Goal: Task Accomplishment & Management: Manage account settings

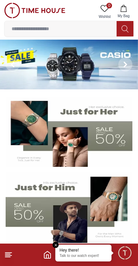
click at [58, 244] on em "Close tooltip" at bounding box center [56, 245] width 6 height 6
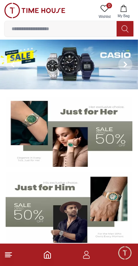
click at [85, 256] on icon "button" at bounding box center [86, 255] width 8 height 8
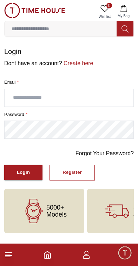
click at [77, 97] on input "text" at bounding box center [69, 98] width 129 height 18
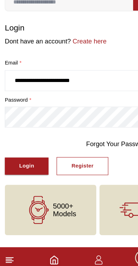
type input "**********"
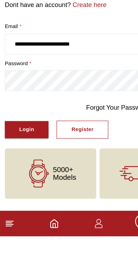
click at [30, 169] on div "Login" at bounding box center [23, 173] width 13 height 8
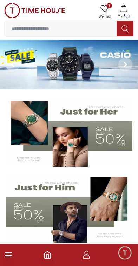
click at [129, 13] on button "My Bag" at bounding box center [123, 12] width 20 height 18
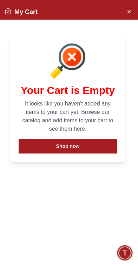
click at [129, 11] on icon "Close Account" at bounding box center [128, 11] width 3 height 3
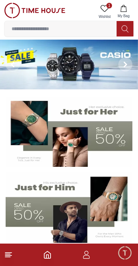
click at [112, 8] on link "1 Wishlist" at bounding box center [105, 12] width 18 height 18
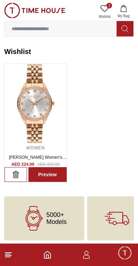
scroll to position [2, 0]
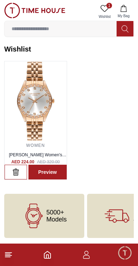
click at [12, 256] on icon at bounding box center [8, 255] width 8 height 8
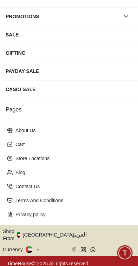
scroll to position [128, 0]
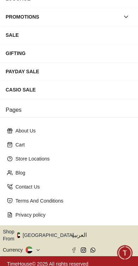
click at [48, 234] on button "Shop From UAE" at bounding box center [41, 235] width 76 height 14
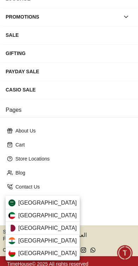
click at [49, 227] on div "Qatar" at bounding box center [43, 228] width 74 height 13
